Goal: Task Accomplishment & Management: Use online tool/utility

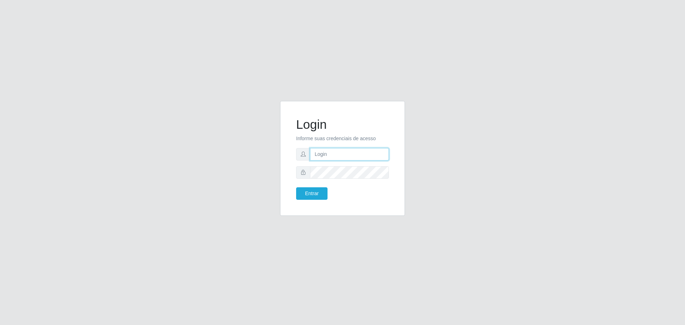
type input "[EMAIL_ADDRESS][DOMAIN_NAME]"
click at [273, 195] on div "Login Informe suas credenciais de acesso [EMAIL_ADDRESS][DOMAIN_NAME] Entrar" at bounding box center [342, 162] width 407 height 123
click at [314, 187] on button "Entrar" at bounding box center [311, 193] width 31 height 12
click at [307, 193] on button "Entrar" at bounding box center [311, 193] width 31 height 12
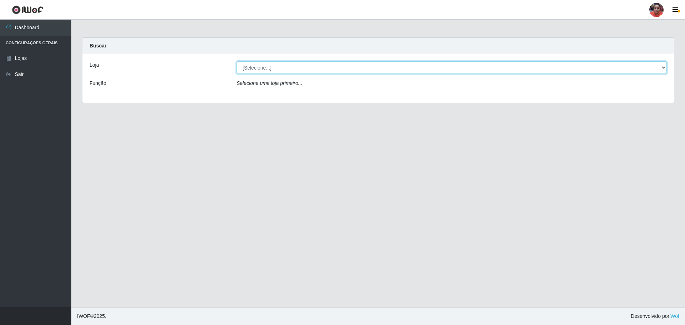
click at [661, 71] on select "[Selecione...] Mar Vermelho - Loja 05" at bounding box center [451, 67] width 430 height 12
select select "252"
click at [236, 61] on select "[Selecione...] Mar Vermelho - Loja 05" at bounding box center [451, 67] width 430 height 12
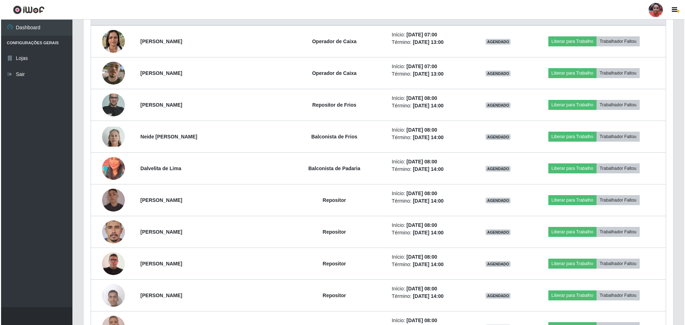
scroll to position [214, 0]
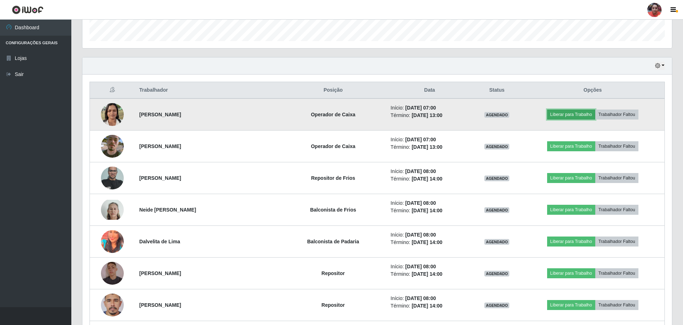
click at [567, 115] on button "Liberar para Trabalho" at bounding box center [571, 114] width 48 height 10
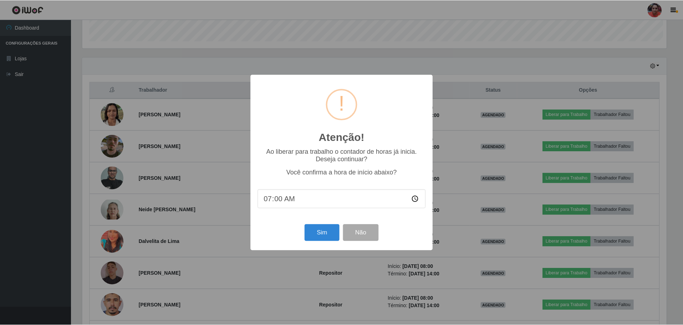
scroll to position [148, 586]
click at [323, 235] on button "Sim" at bounding box center [322, 232] width 35 height 17
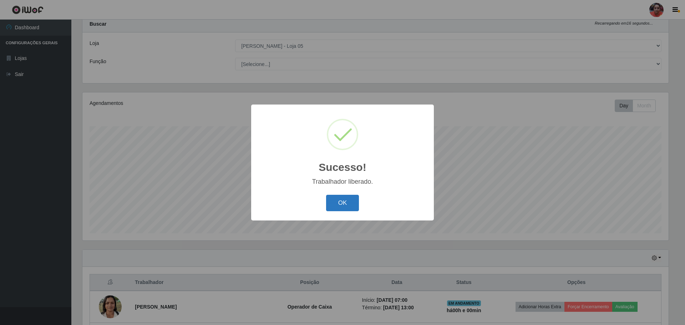
click at [347, 204] on button "OK" at bounding box center [342, 203] width 33 height 17
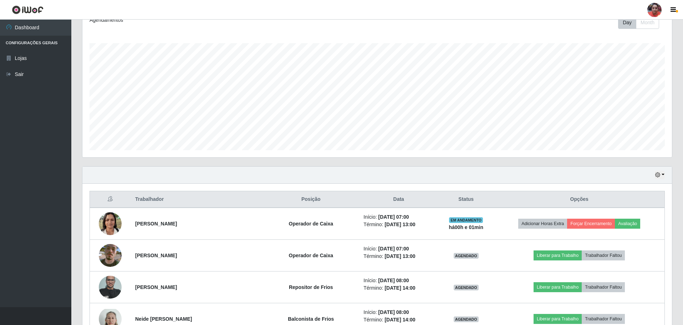
scroll to position [107, 0]
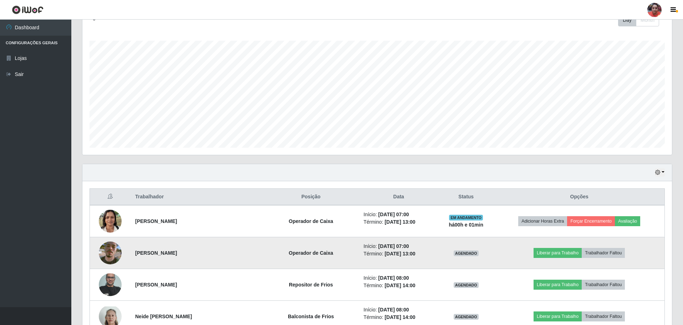
click at [108, 254] on img at bounding box center [110, 253] width 23 height 41
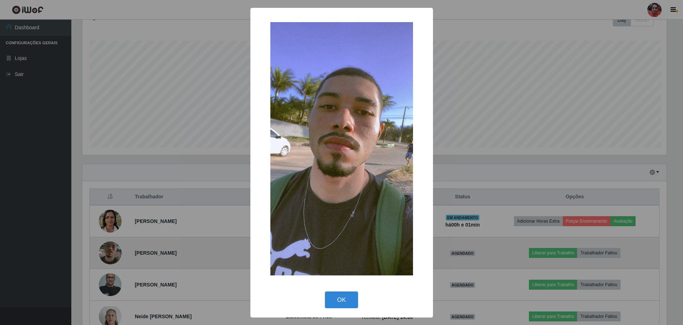
scroll to position [148, 586]
click at [108, 254] on div "× OK Cancel" at bounding box center [342, 162] width 685 height 325
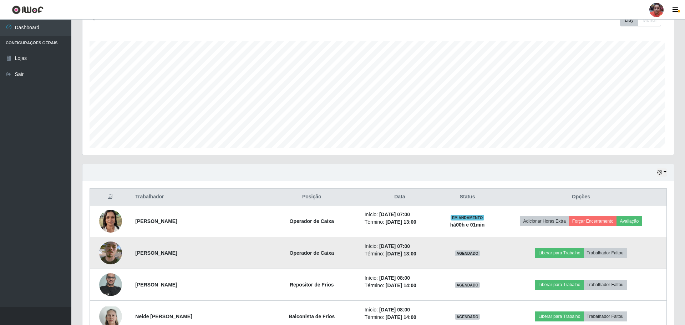
scroll to position [148, 590]
click at [108, 254] on img at bounding box center [110, 253] width 23 height 41
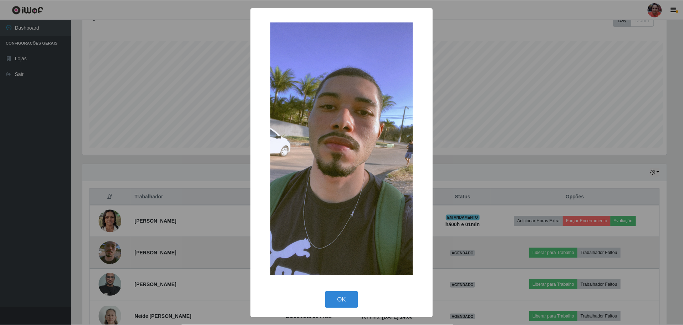
scroll to position [148, 586]
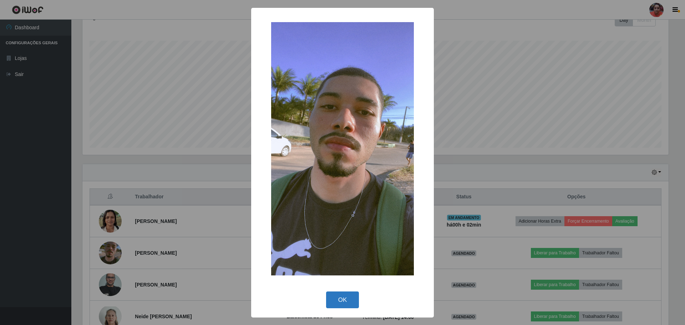
click at [353, 300] on button "OK" at bounding box center [342, 299] width 33 height 17
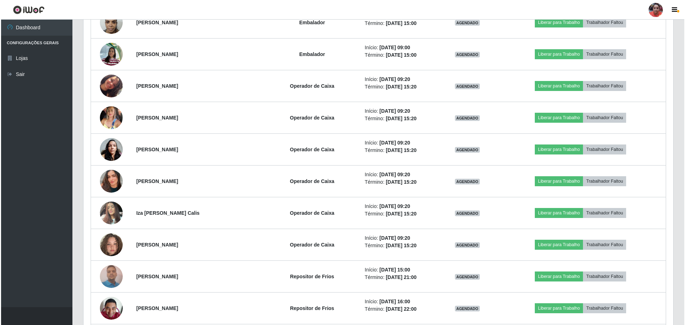
scroll to position [911, 0]
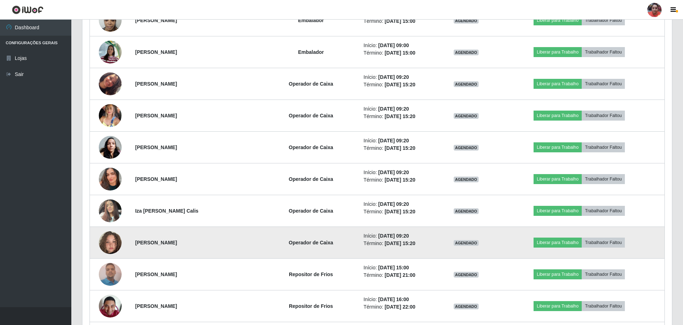
click at [111, 246] on img at bounding box center [110, 242] width 23 height 41
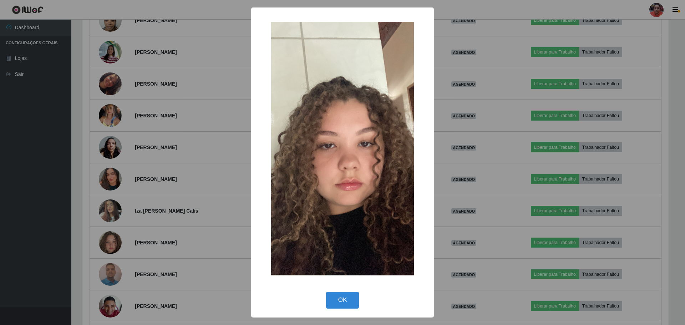
click at [111, 245] on div "× OK Cancel" at bounding box center [342, 162] width 685 height 325
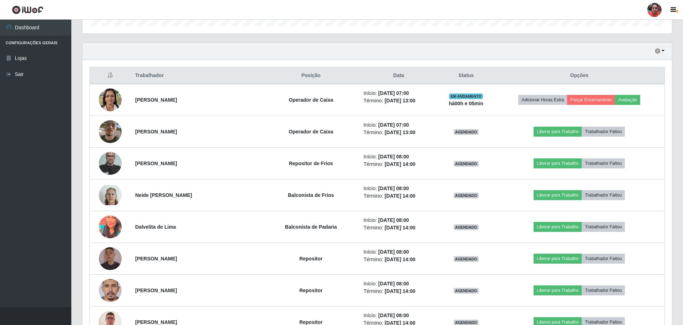
scroll to position [233, 0]
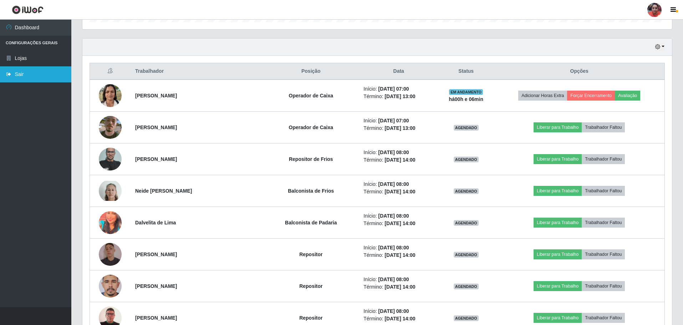
click at [34, 77] on link "Sair" at bounding box center [35, 74] width 71 height 16
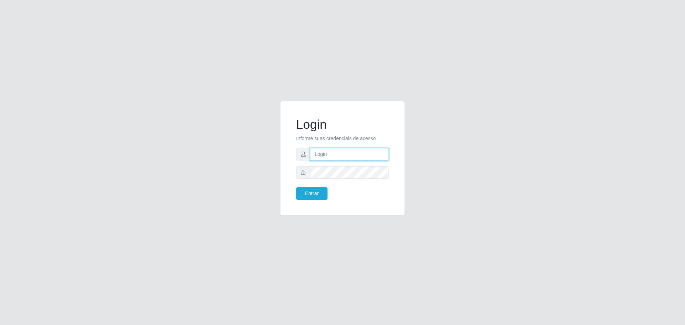
type input "[EMAIL_ADDRESS][DOMAIN_NAME]"
click at [265, 199] on div "Login Informe suas credenciais de acesso [EMAIL_ADDRESS][DOMAIN_NAME] Entrar" at bounding box center [342, 162] width 407 height 123
drag, startPoint x: 294, startPoint y: 189, endPoint x: 300, endPoint y: 192, distance: 5.8
click at [300, 192] on div "Entrar" at bounding box center [317, 193] width 52 height 12
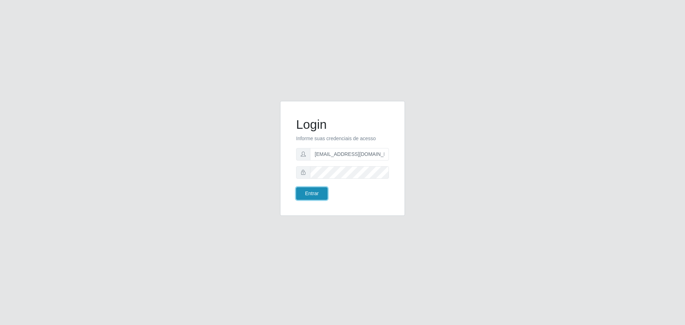
click at [299, 193] on button "Entrar" at bounding box center [311, 193] width 31 height 12
click at [301, 197] on button "Entrar" at bounding box center [311, 193] width 31 height 12
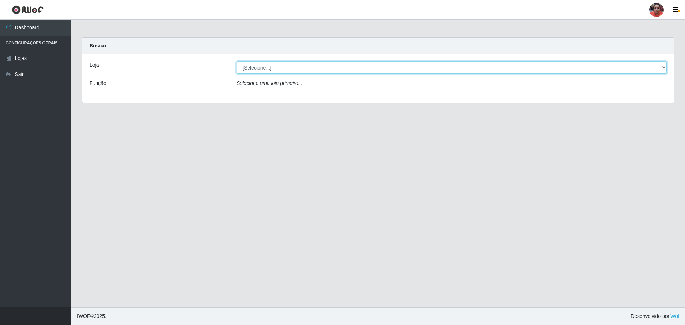
click at [661, 66] on select "[Selecione...] Mar Vermelho - Loja 05" at bounding box center [451, 67] width 430 height 12
select select "252"
click at [236, 61] on select "[Selecione...] Mar Vermelho - Loja 05" at bounding box center [451, 67] width 430 height 12
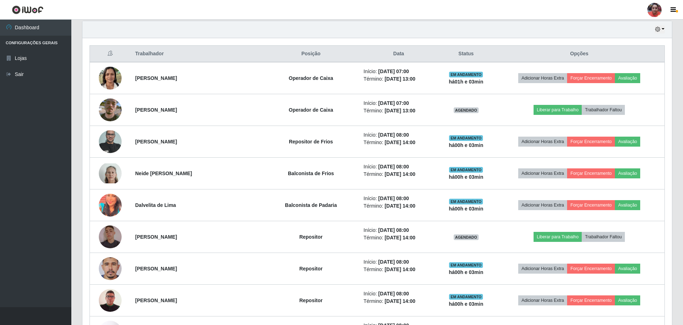
scroll to position [250, 0]
